Goal: Task Accomplishment & Management: Use online tool/utility

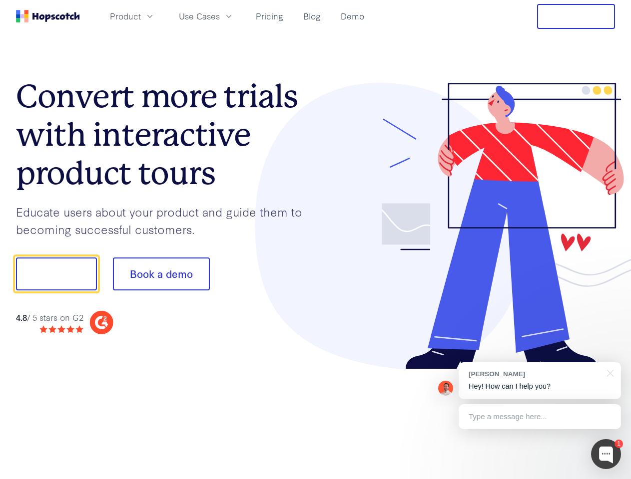
click at [316, 240] on div at bounding box center [466, 226] width 300 height 287
click at [141, 16] on span "Product" at bounding box center [125, 16] width 31 height 12
click at [220, 16] on span "Use Cases" at bounding box center [199, 16] width 41 height 12
click at [576, 16] on button "Free Trial" at bounding box center [576, 16] width 78 height 25
click at [56, 274] on button "Show me!" at bounding box center [56, 274] width 81 height 33
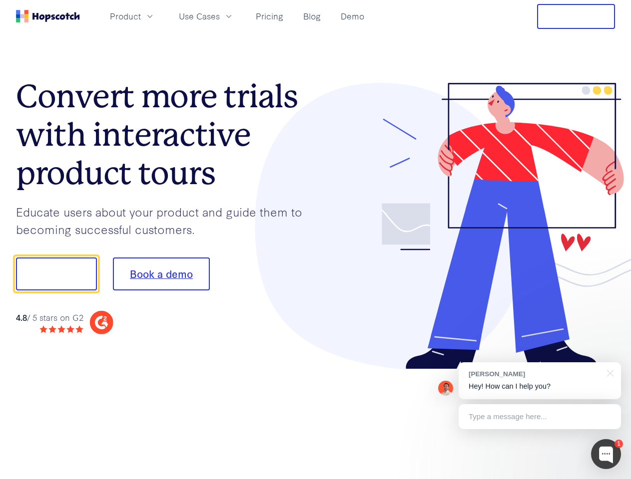
click at [161, 274] on button "Book a demo" at bounding box center [161, 274] width 97 height 33
click at [606, 454] on div at bounding box center [606, 454] width 30 height 30
click at [539, 381] on div "[PERSON_NAME] Hey! How can I help you?" at bounding box center [539, 380] width 162 height 37
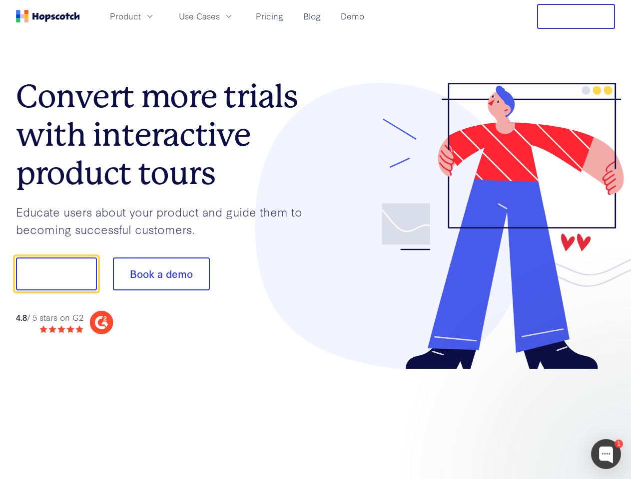
click at [608, 372] on div at bounding box center [526, 272] width 187 height 333
click at [539, 417] on div at bounding box center [526, 339] width 187 height 199
